Goal: Book appointment/travel/reservation

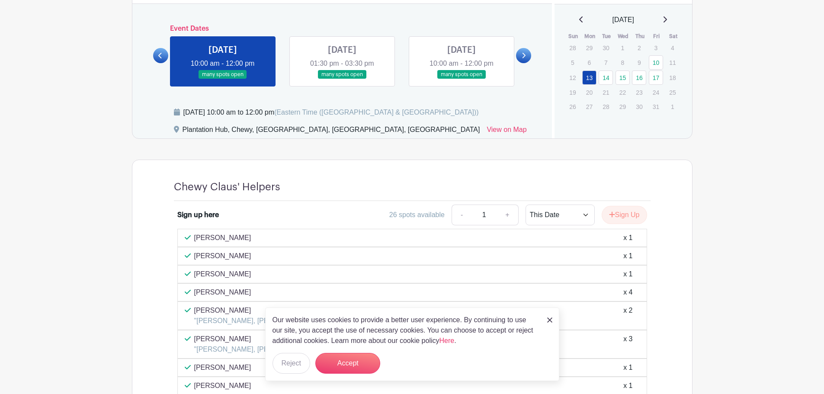
scroll to position [373, 0]
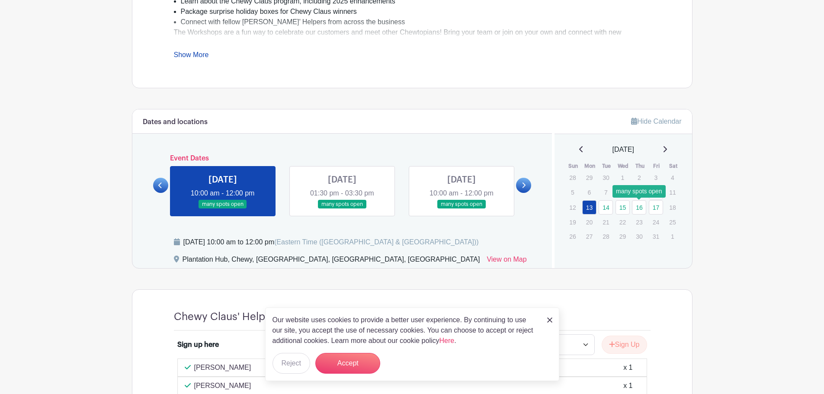
click at [636, 208] on link "16" at bounding box center [639, 207] width 14 height 14
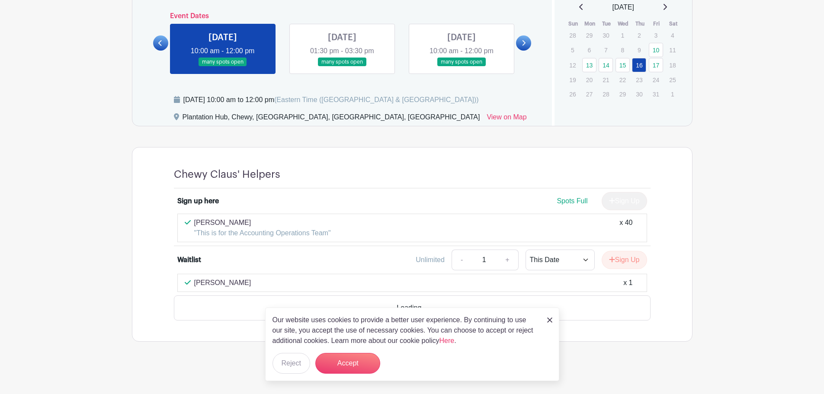
scroll to position [493, 0]
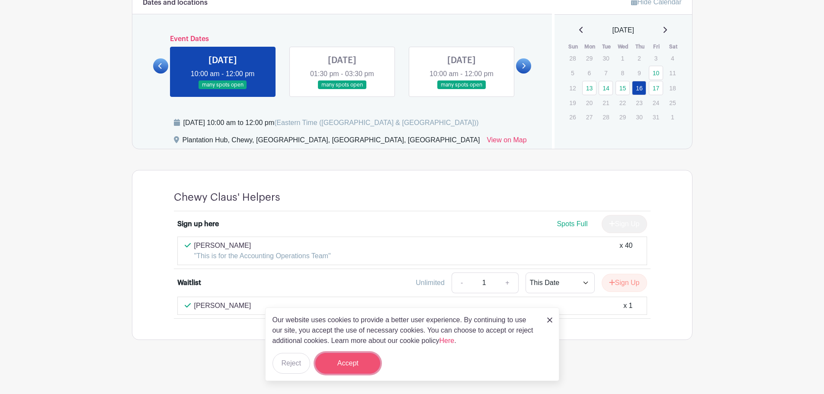
click at [369, 359] on button "Accept" at bounding box center [347, 363] width 65 height 21
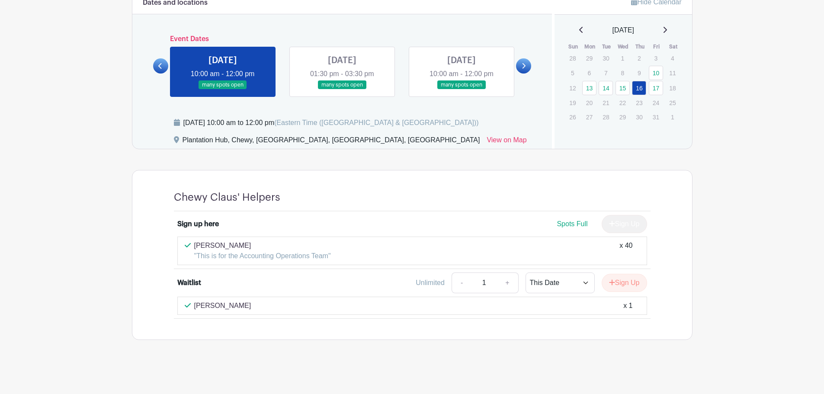
drag, startPoint x: 234, startPoint y: 306, endPoint x: 211, endPoint y: 314, distance: 24.2
click at [234, 306] on p "[PERSON_NAME]" at bounding box center [222, 306] width 57 height 10
click at [252, 251] on p ""This is for the Accounting Operations Team"" at bounding box center [262, 256] width 137 height 10
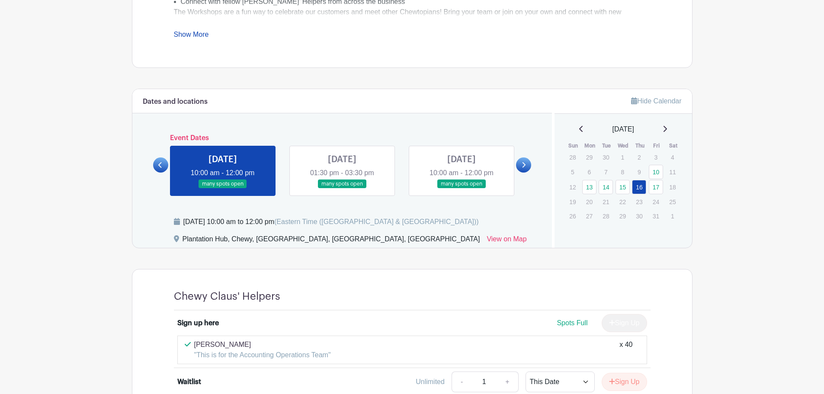
scroll to position [363, 0]
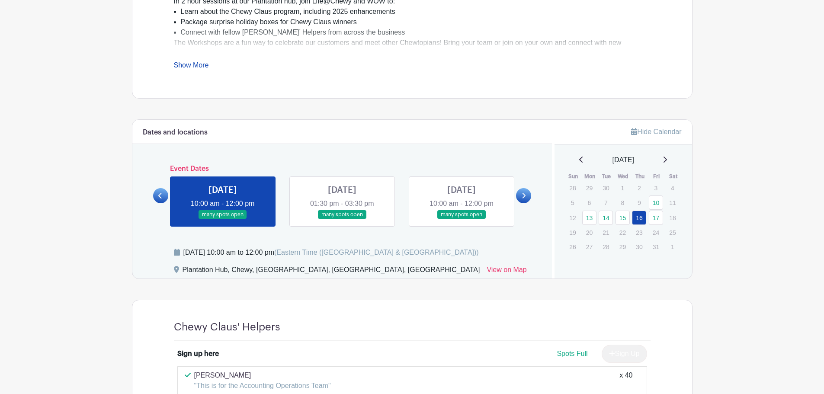
click at [223, 219] on link at bounding box center [223, 219] width 0 height 0
click at [342, 219] on link at bounding box center [342, 219] width 0 height 0
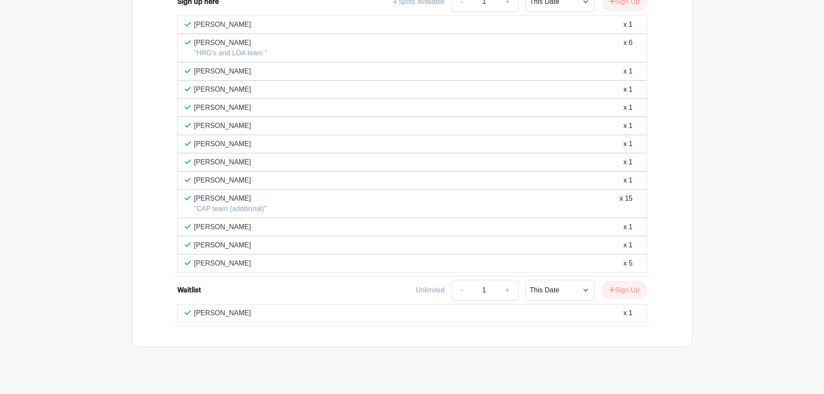
scroll to position [724, 0]
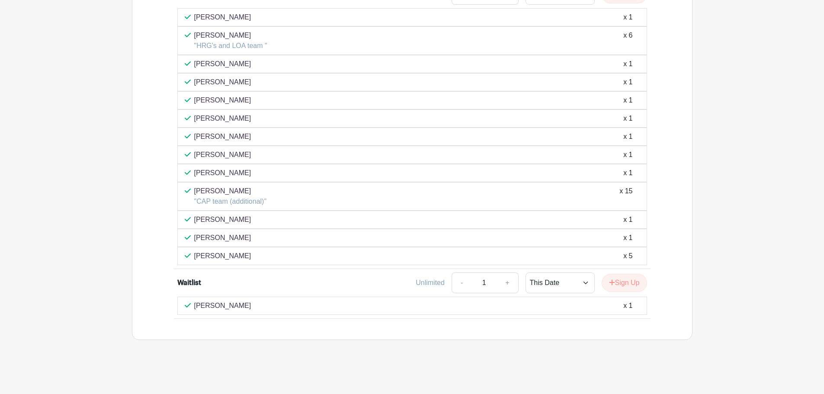
drag, startPoint x: 738, startPoint y: 151, endPoint x: 734, endPoint y: 147, distance: 5.5
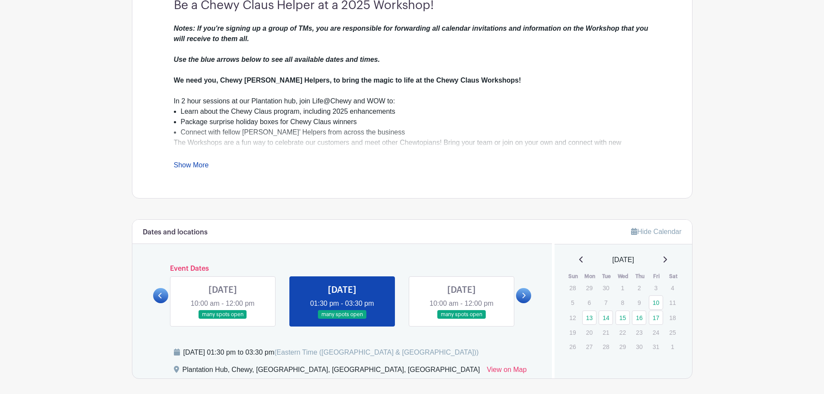
scroll to position [248, 0]
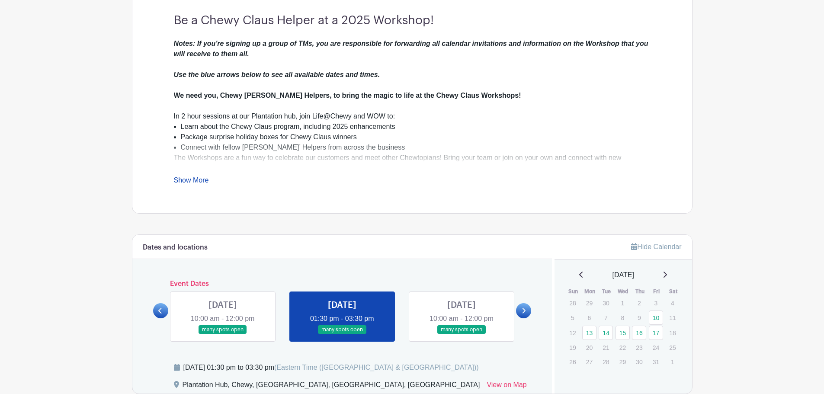
click at [223, 334] on link at bounding box center [223, 334] width 0 height 0
